Goal: Task Accomplishment & Management: Manage account settings

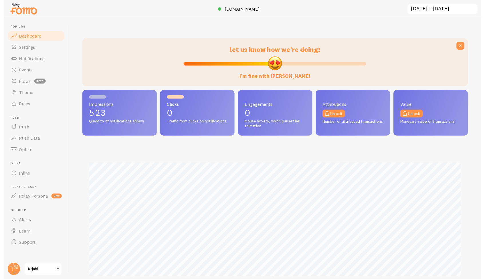
scroll to position [150, 392]
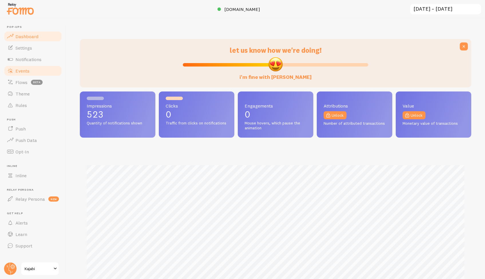
click at [21, 73] on link "Events" at bounding box center [32, 70] width 59 height 11
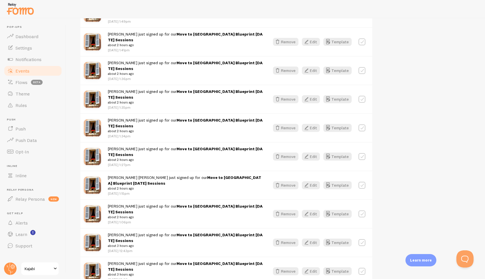
scroll to position [632, 0]
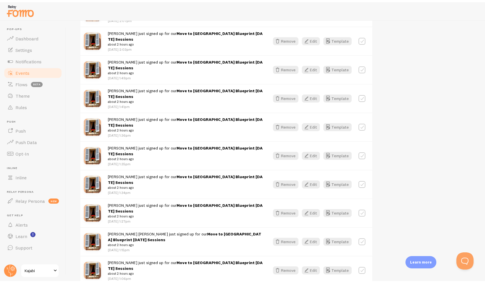
scroll to position [487, 0]
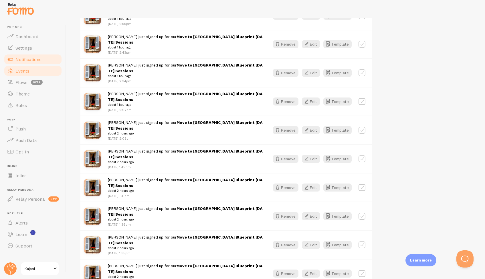
click at [23, 61] on span "Notifications" at bounding box center [28, 59] width 26 height 6
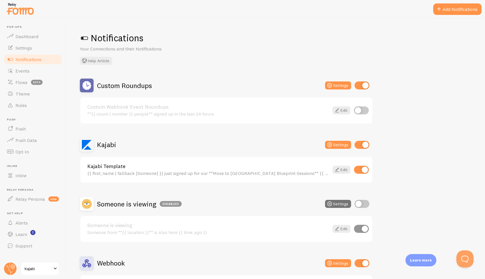
click at [364, 112] on input "checkbox" at bounding box center [361, 110] width 15 height 8
checkbox input "true"
click at [144, 107] on link "Custom Webhook Event Roundups" at bounding box center [208, 106] width 242 height 5
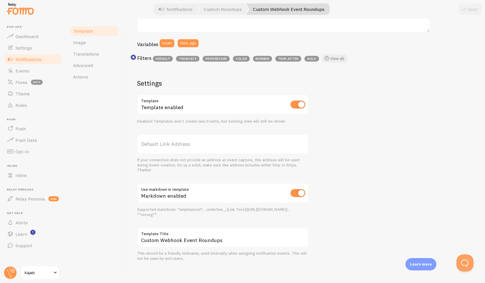
scroll to position [143, 0]
click at [83, 45] on span "Image" at bounding box center [79, 43] width 13 height 6
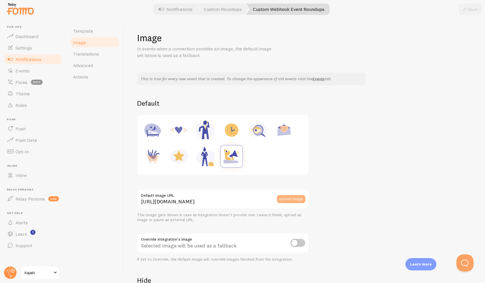
click at [292, 198] on button "upload image" at bounding box center [291, 199] width 28 height 8
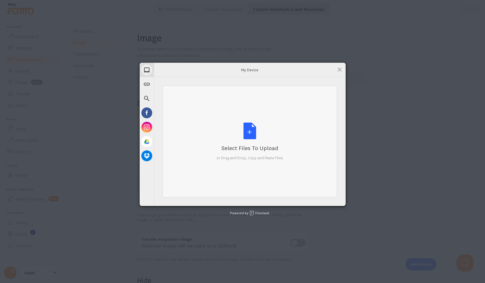
click at [253, 132] on div "Select Files to Upload or Drag and Drop, Copy and Paste Files" at bounding box center [250, 142] width 66 height 38
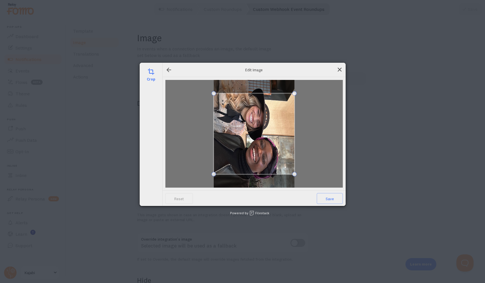
click at [338, 69] on span at bounding box center [340, 69] width 6 height 6
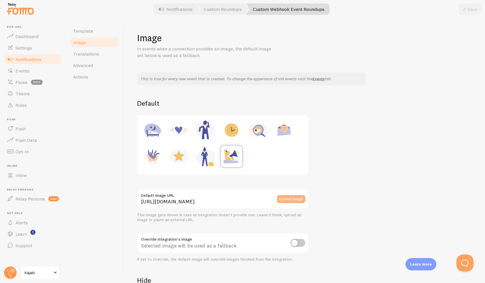
click at [292, 198] on button "upload image" at bounding box center [291, 199] width 28 height 8
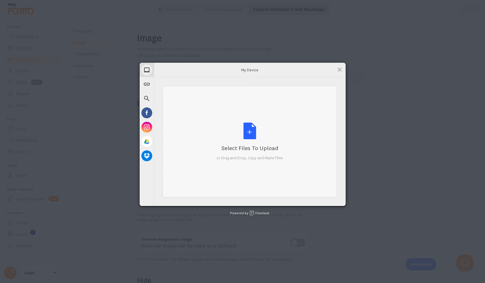
click at [248, 133] on div "Select Files to Upload or Drag and Drop, Copy and Paste Files" at bounding box center [250, 142] width 66 height 38
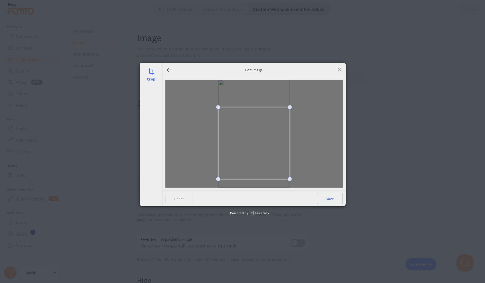
click at [250, 139] on span at bounding box center [254, 143] width 72 height 72
click at [328, 199] on span "Save" at bounding box center [330, 198] width 26 height 11
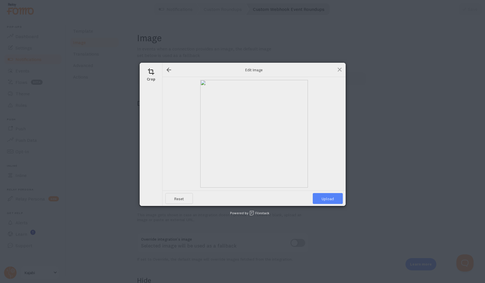
click at [329, 197] on span "Upload" at bounding box center [328, 198] width 30 height 11
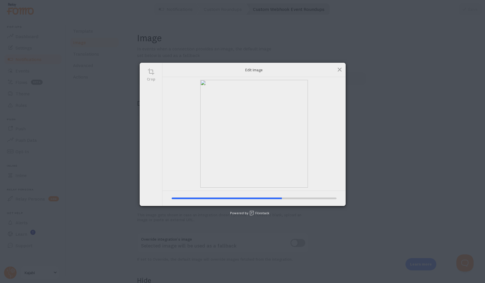
type input "[URL][DOMAIN_NAME][DOMAIN_NAME]"
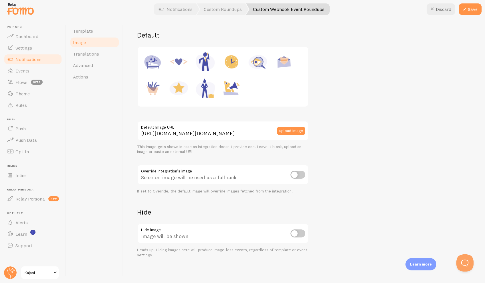
scroll to position [68, 0]
click at [469, 10] on button "Save" at bounding box center [470, 8] width 23 height 11
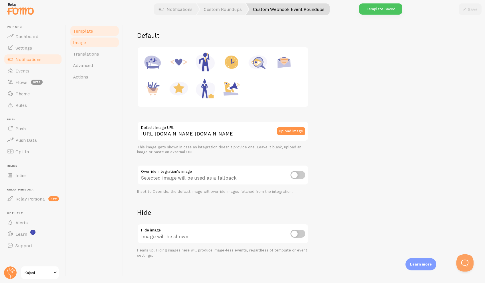
click at [100, 33] on link "Template" at bounding box center [95, 30] width 50 height 11
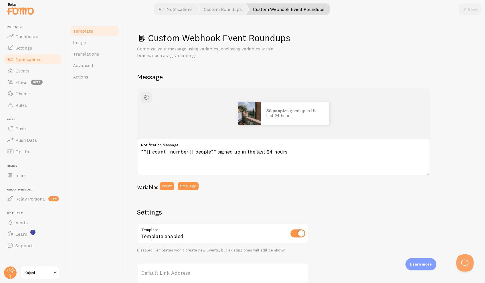
click at [31, 61] on span "Notifications" at bounding box center [28, 59] width 26 height 6
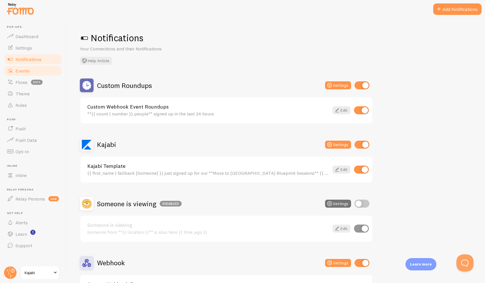
click at [21, 70] on span "Events" at bounding box center [22, 71] width 14 height 6
